Goal: Navigation & Orientation: Understand site structure

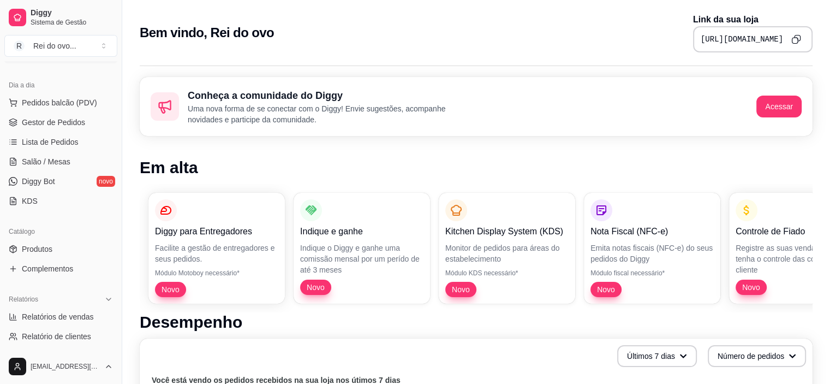
scroll to position [109, 0]
click at [59, 248] on link "Produtos" at bounding box center [60, 248] width 113 height 17
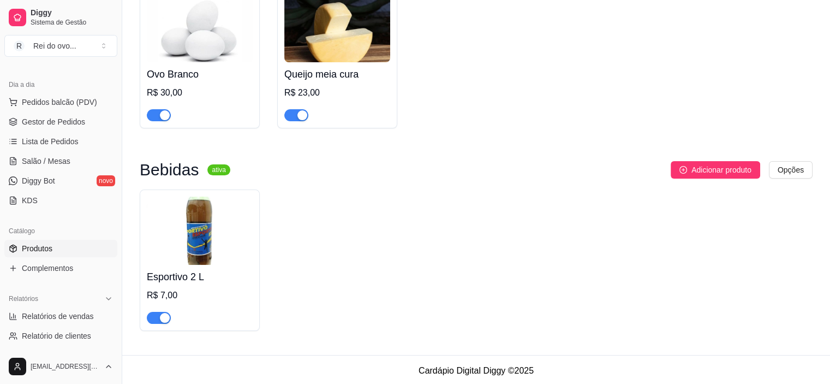
scroll to position [3, 0]
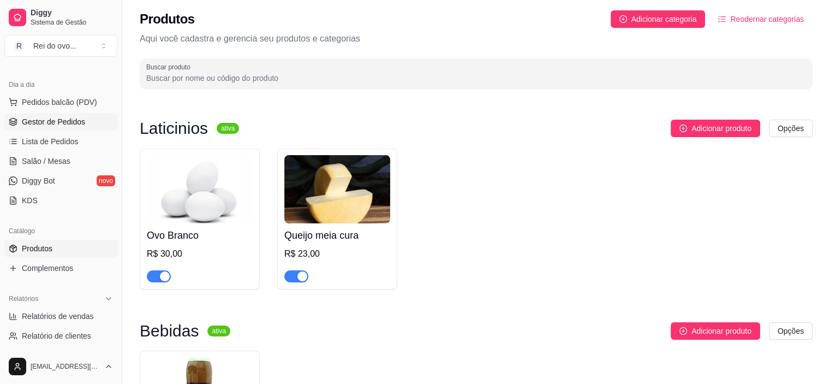
click at [78, 121] on span "Gestor de Pedidos" at bounding box center [53, 121] width 63 height 11
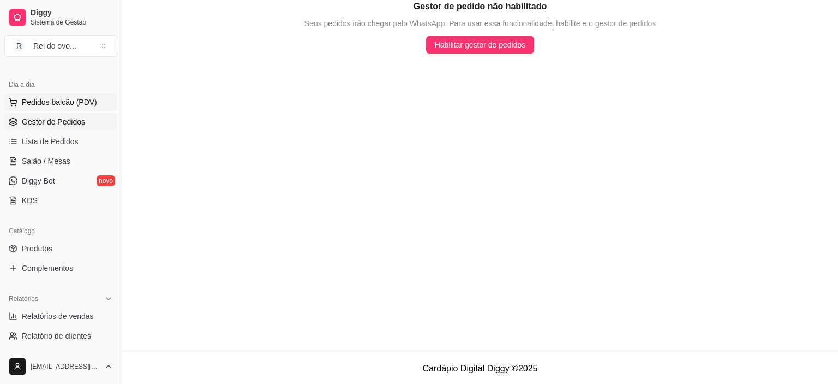
click at [82, 104] on span "Pedidos balcão (PDV)" at bounding box center [59, 102] width 75 height 11
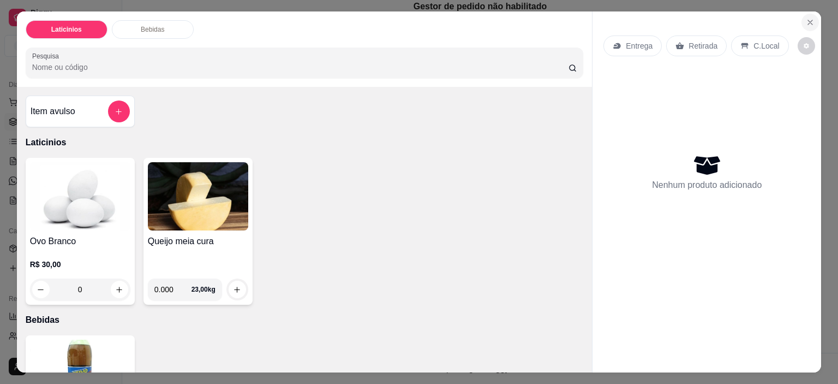
click at [808, 18] on icon "Close" at bounding box center [810, 22] width 9 height 9
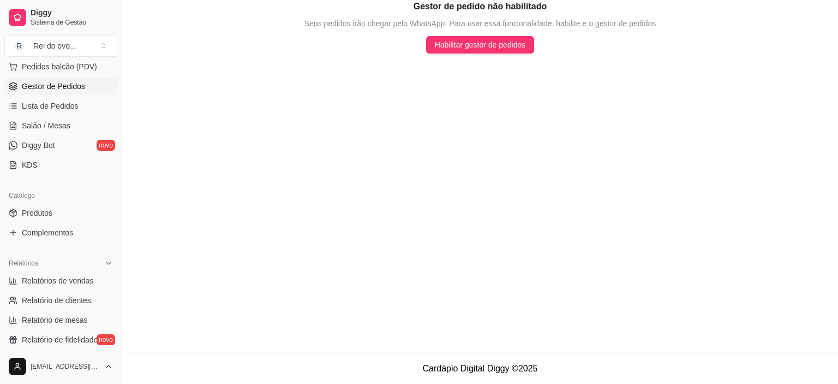
scroll to position [164, 0]
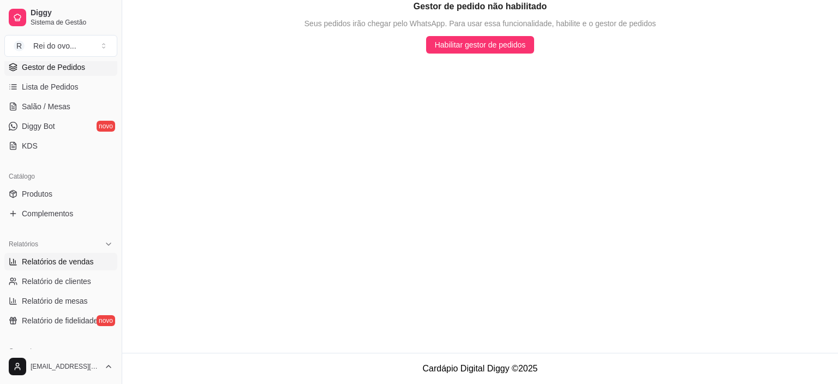
click at [53, 259] on span "Relatórios de vendas" at bounding box center [58, 261] width 72 height 11
select select "ALL"
select select "0"
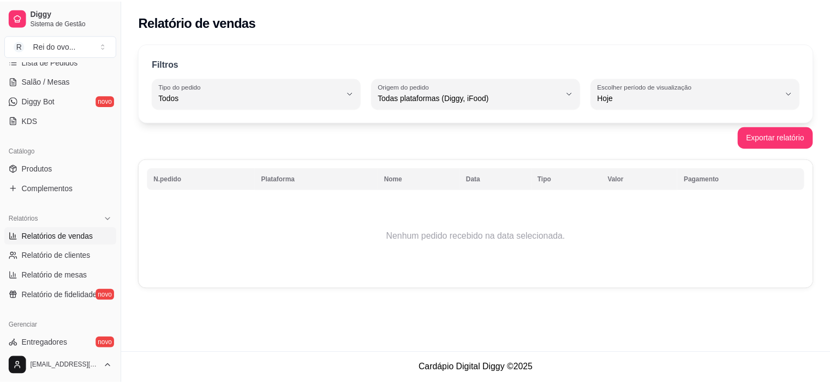
scroll to position [164, 0]
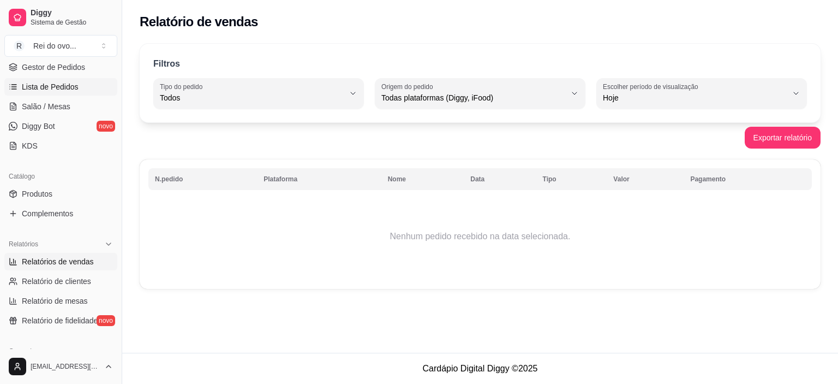
click at [73, 88] on span "Lista de Pedidos" at bounding box center [50, 86] width 57 height 11
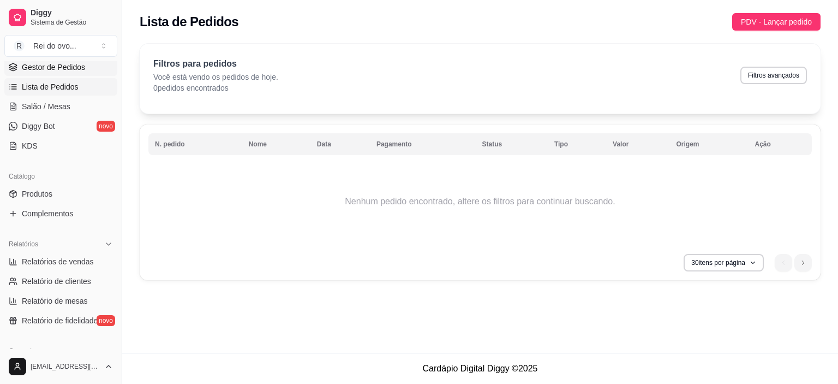
click at [76, 68] on span "Gestor de Pedidos" at bounding box center [53, 67] width 63 height 11
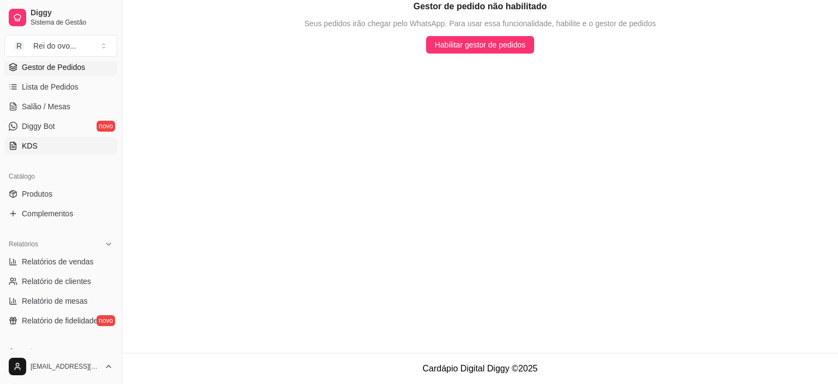
click at [52, 144] on link "KDS" at bounding box center [60, 145] width 113 height 17
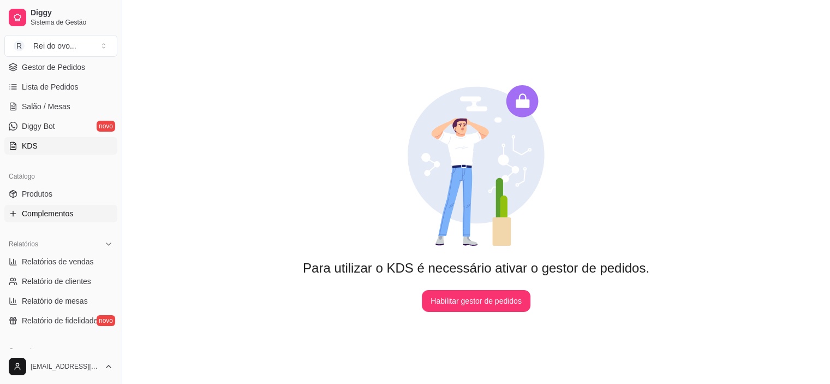
click at [61, 208] on span "Complementos" at bounding box center [47, 213] width 51 height 11
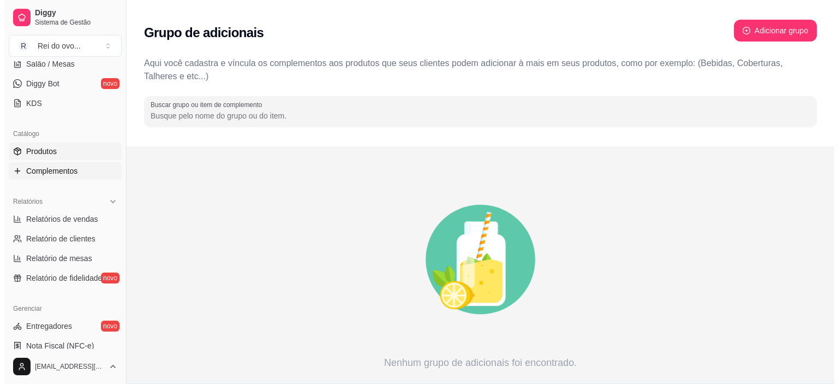
scroll to position [218, 0]
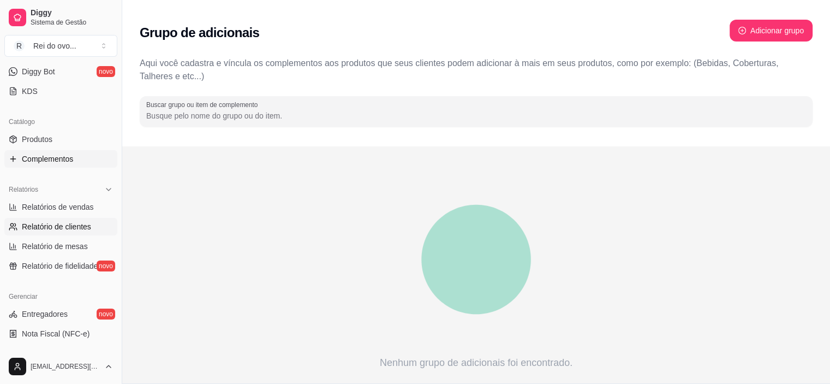
click at [60, 225] on span "Relatório de clientes" at bounding box center [56, 226] width 69 height 11
select select "30"
select select "HIGHEST_TOTAL_SPENT_WITH_ORDERS"
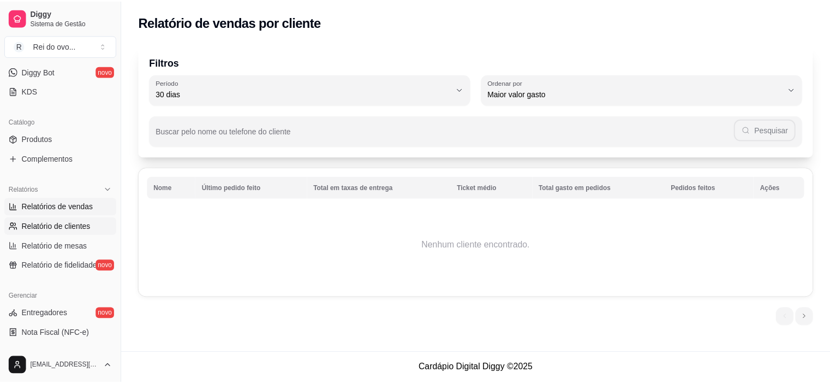
scroll to position [273, 0]
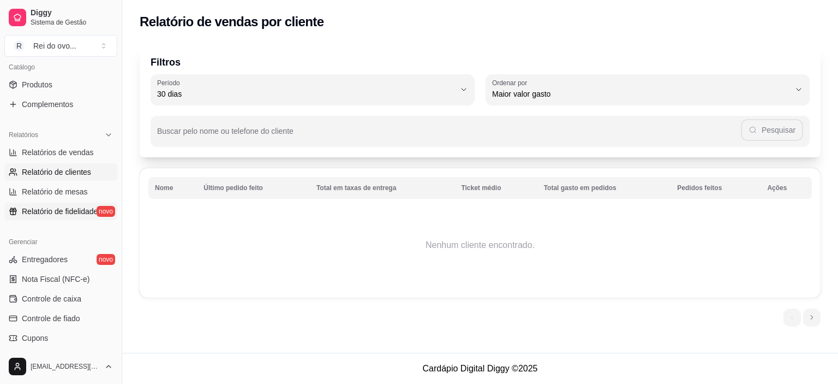
click at [57, 212] on span "Relatório de fidelidade" at bounding box center [60, 211] width 76 height 11
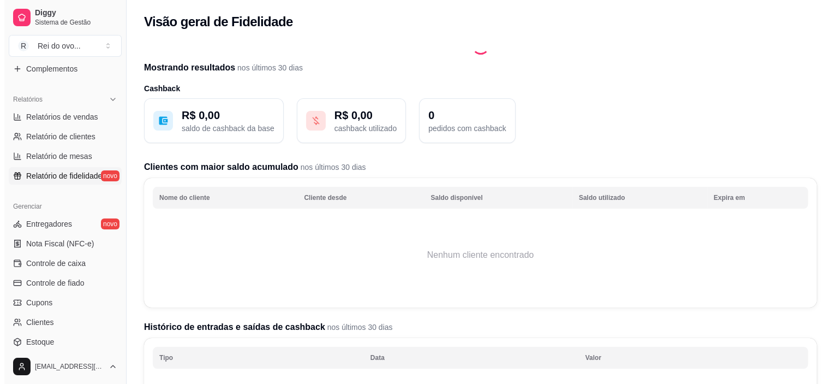
scroll to position [327, 0]
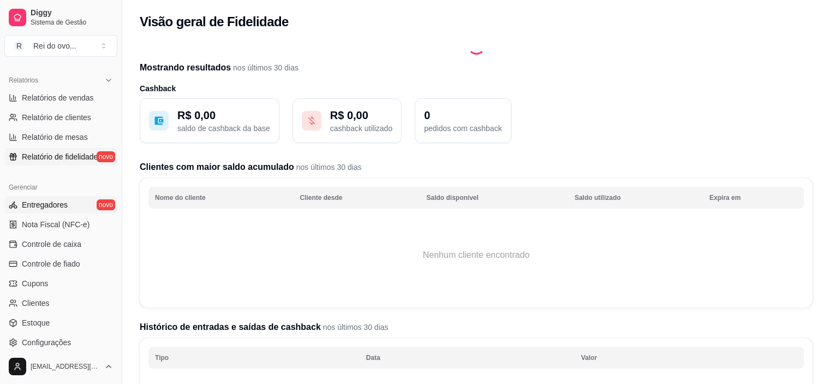
click at [49, 206] on span "Entregadores" at bounding box center [45, 204] width 46 height 11
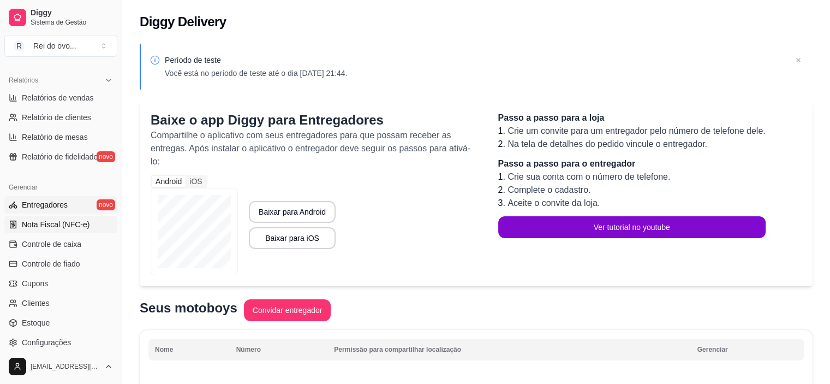
click at [49, 223] on span "Nota Fiscal (NFC-e)" at bounding box center [56, 224] width 68 height 11
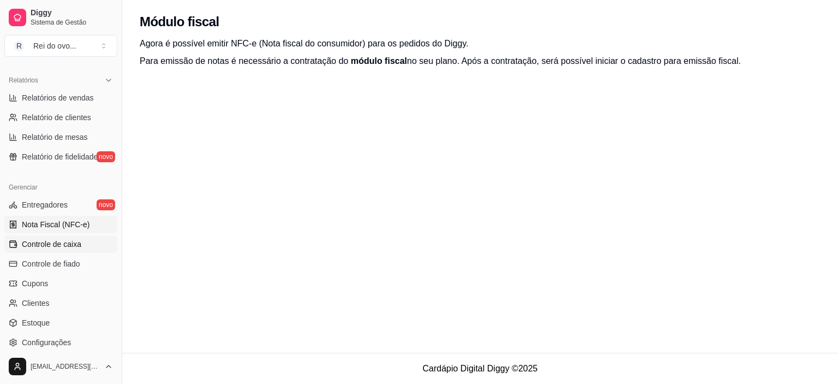
click at [48, 248] on span "Controle de caixa" at bounding box center [51, 243] width 59 height 11
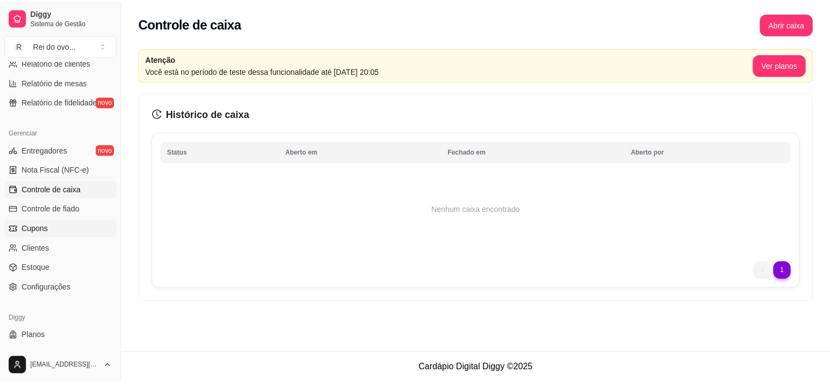
scroll to position [401, 0]
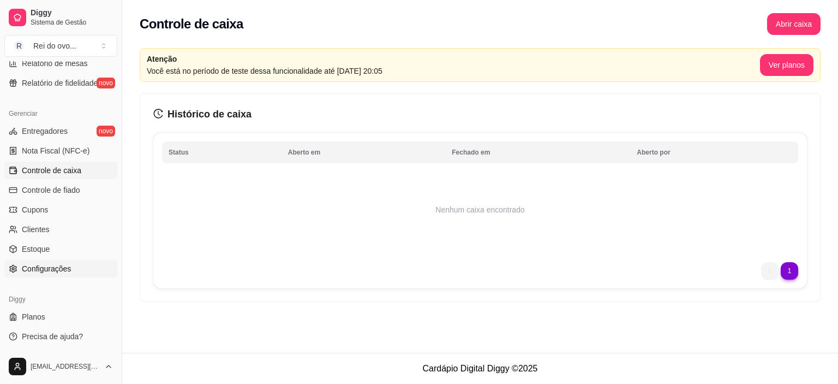
click at [56, 266] on span "Configurações" at bounding box center [46, 268] width 49 height 11
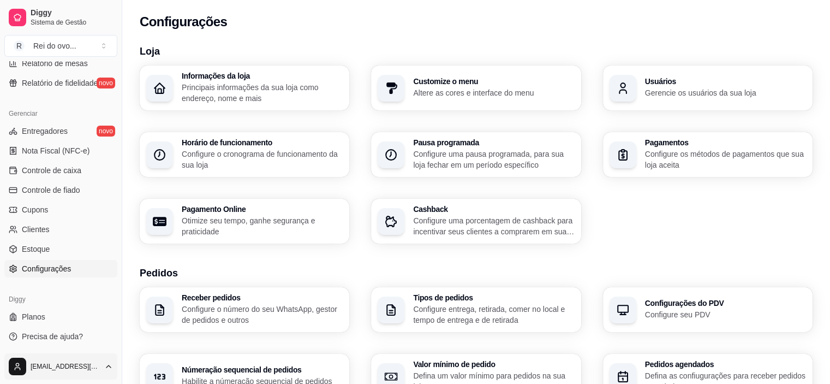
click at [83, 362] on html "Diggy Sistema de Gestão R Rei do ovo ... Loja aberta Período gratuito até 04/11…" at bounding box center [415, 192] width 830 height 384
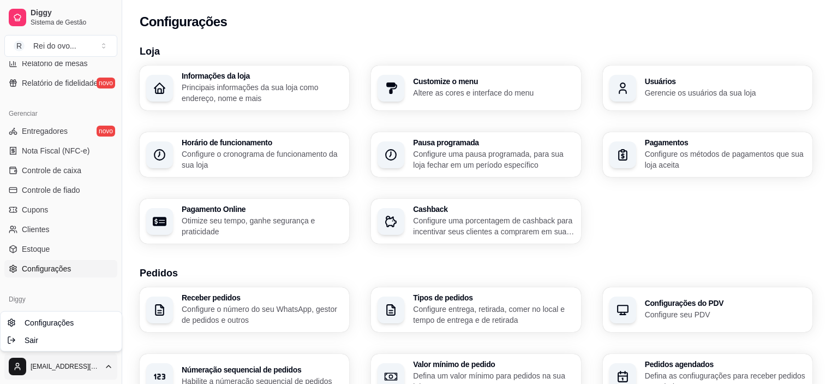
click at [83, 362] on html "Diggy Sistema de Gestão R Rei do ovo ... Loja aberta Período gratuito até 04/11…" at bounding box center [419, 192] width 838 height 384
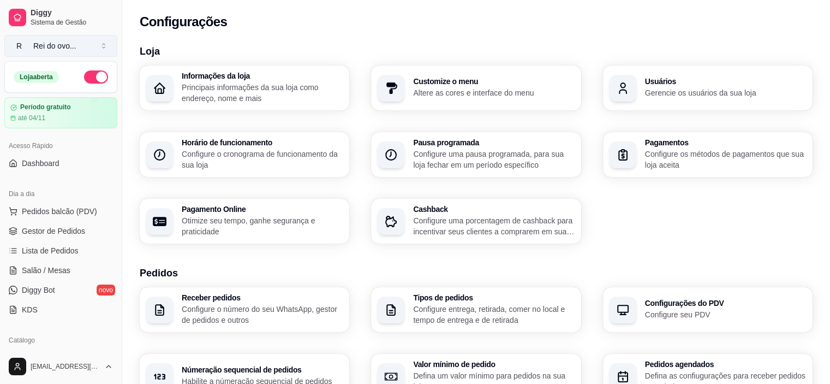
click at [93, 41] on button "R Rei do ovo ..." at bounding box center [60, 46] width 113 height 22
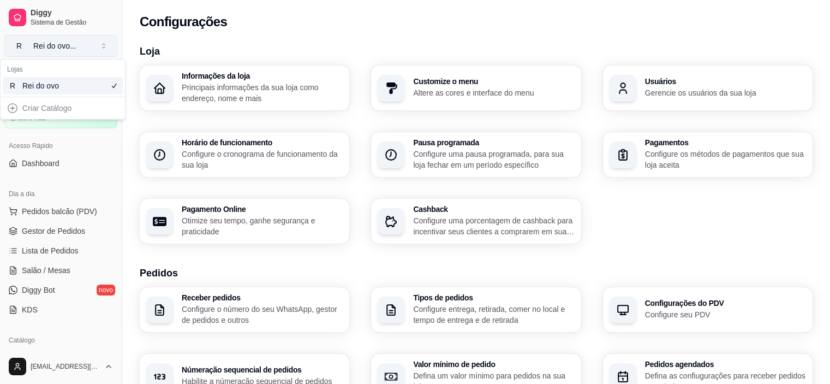
click at [90, 42] on button "R Rei do ovo ..." at bounding box center [60, 46] width 113 height 22
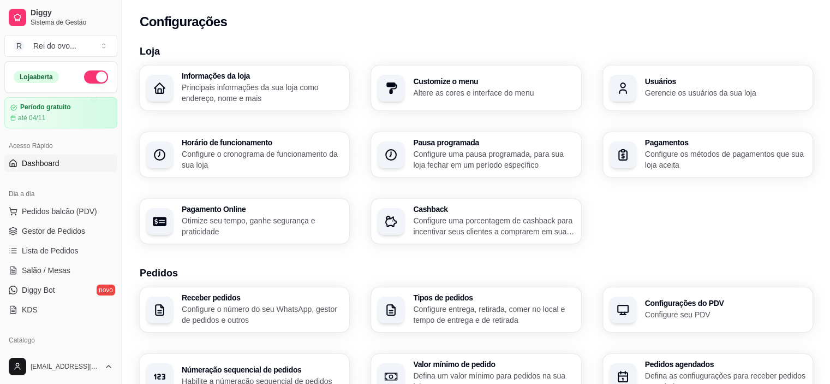
click at [70, 165] on link "Dashboard" at bounding box center [60, 162] width 113 height 17
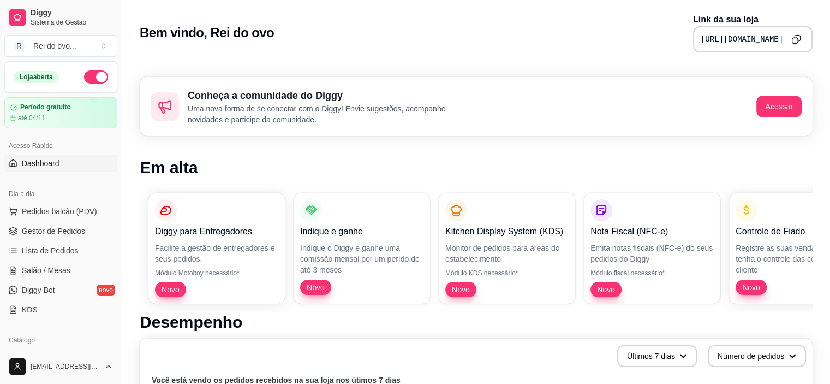
click at [727, 217] on div "Diggy para Entregadores Facilite a gestão de entregadores e seus pedidos. Módul…" at bounding box center [476, 248] width 673 height 128
